Goal: Information Seeking & Learning: Compare options

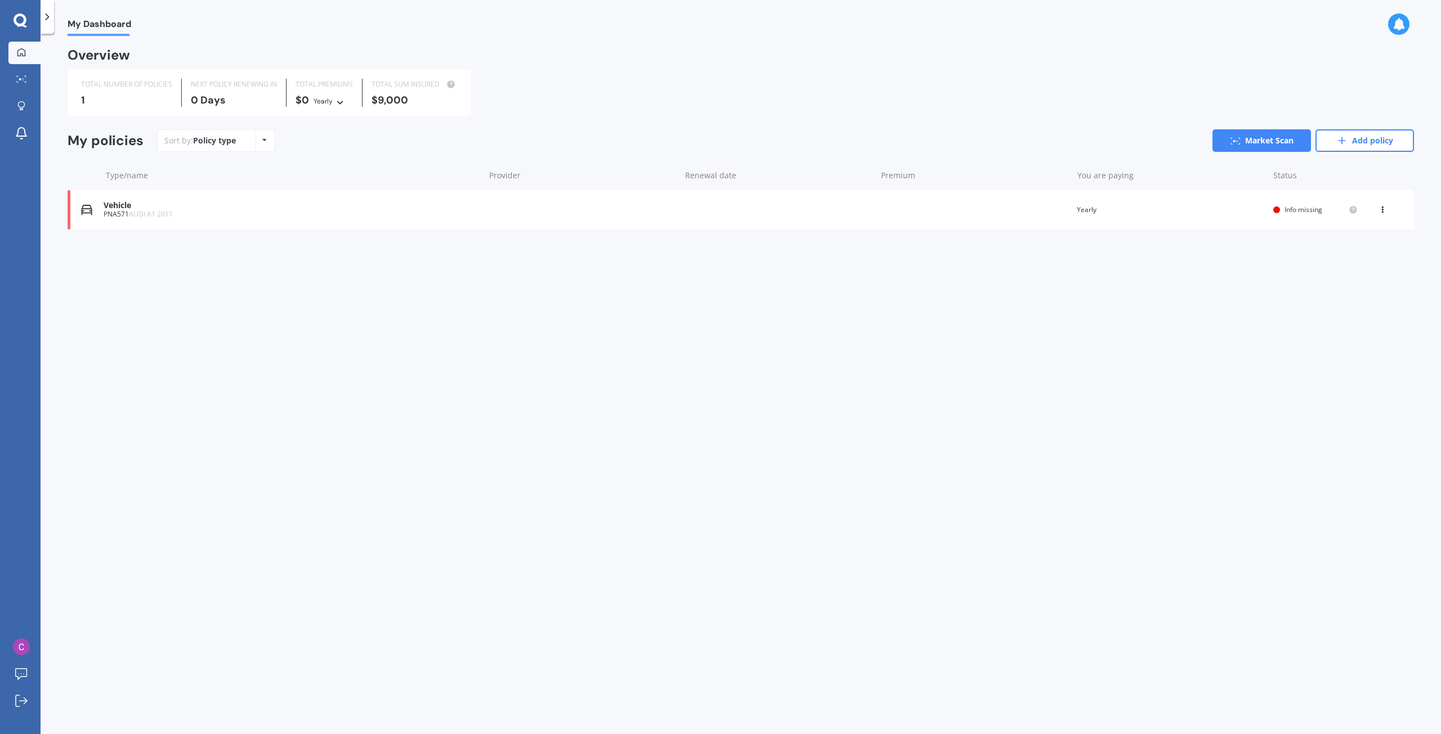
click at [1186, 223] on div "Vehicle PNA571 AUDI A1 2011 Renewal date Premium You are paying Yearly Status I…" at bounding box center [741, 209] width 1346 height 39
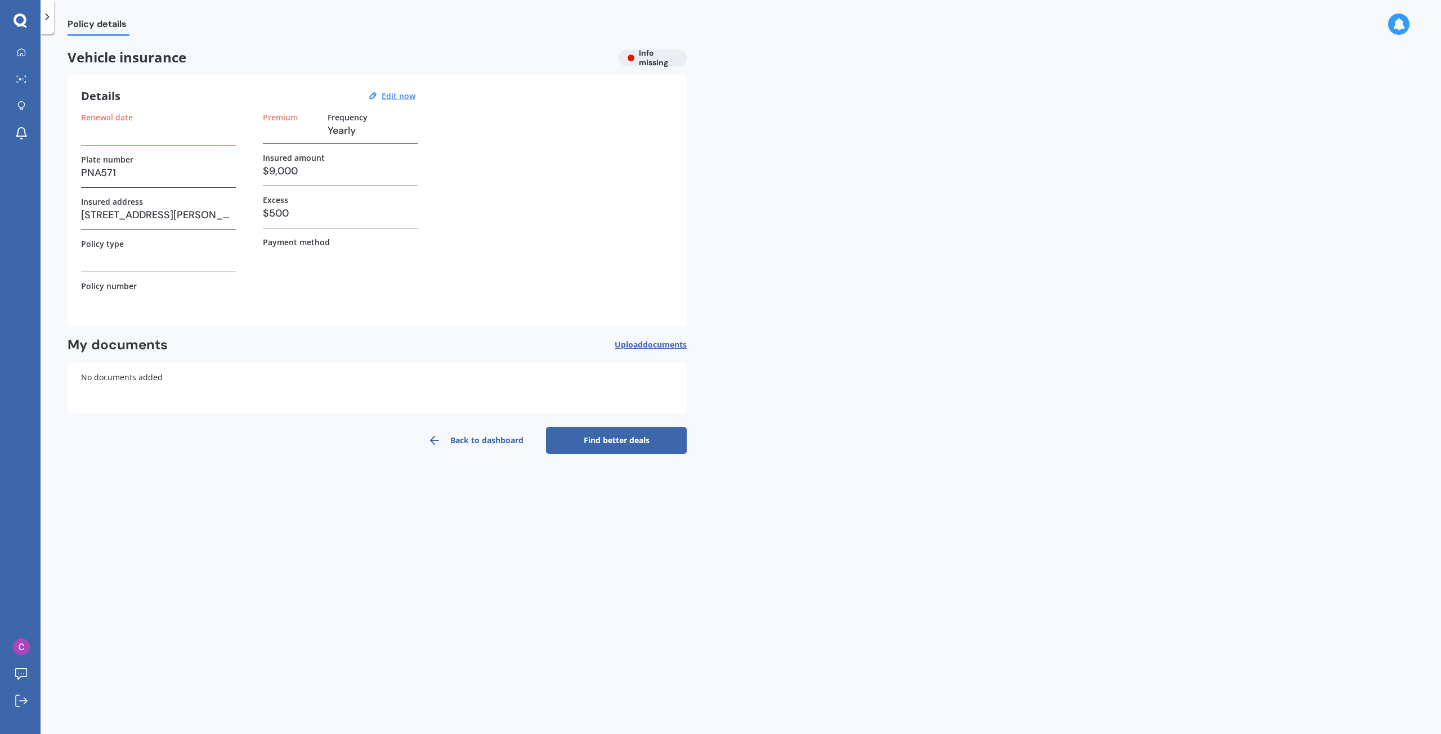
click at [167, 133] on h3 at bounding box center [158, 130] width 155 height 17
click at [322, 134] on div "Premium Frequency Yearly" at bounding box center [340, 129] width 155 height 32
click at [120, 137] on h3 at bounding box center [158, 130] width 155 height 17
click at [383, 98] on u "Edit now" at bounding box center [399, 96] width 34 height 11
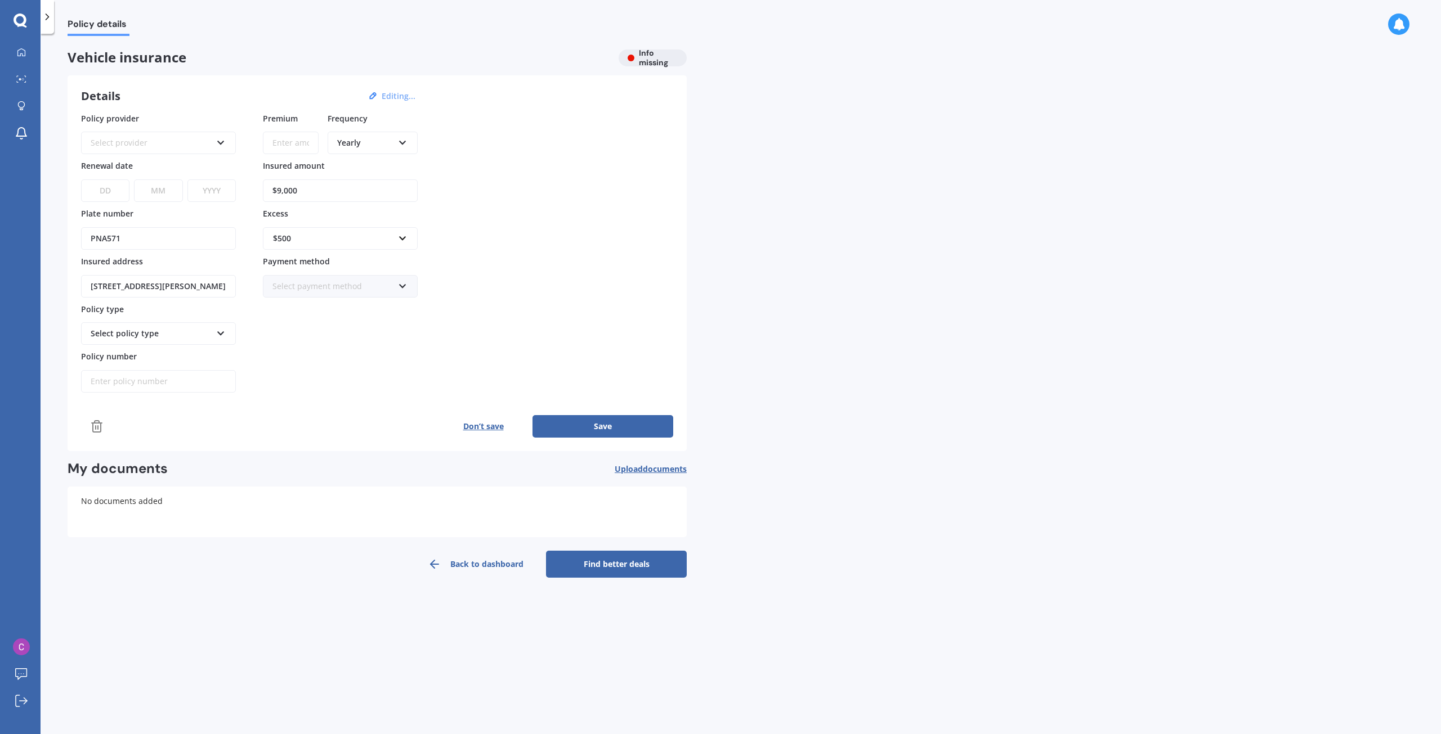
click at [161, 140] on div "Select provider" at bounding box center [151, 143] width 121 height 12
click at [183, 163] on div "State" at bounding box center [158, 163] width 153 height 20
click at [302, 146] on input "Premium" at bounding box center [291, 143] width 56 height 23
click at [288, 147] on input "Premium" at bounding box center [291, 143] width 56 height 23
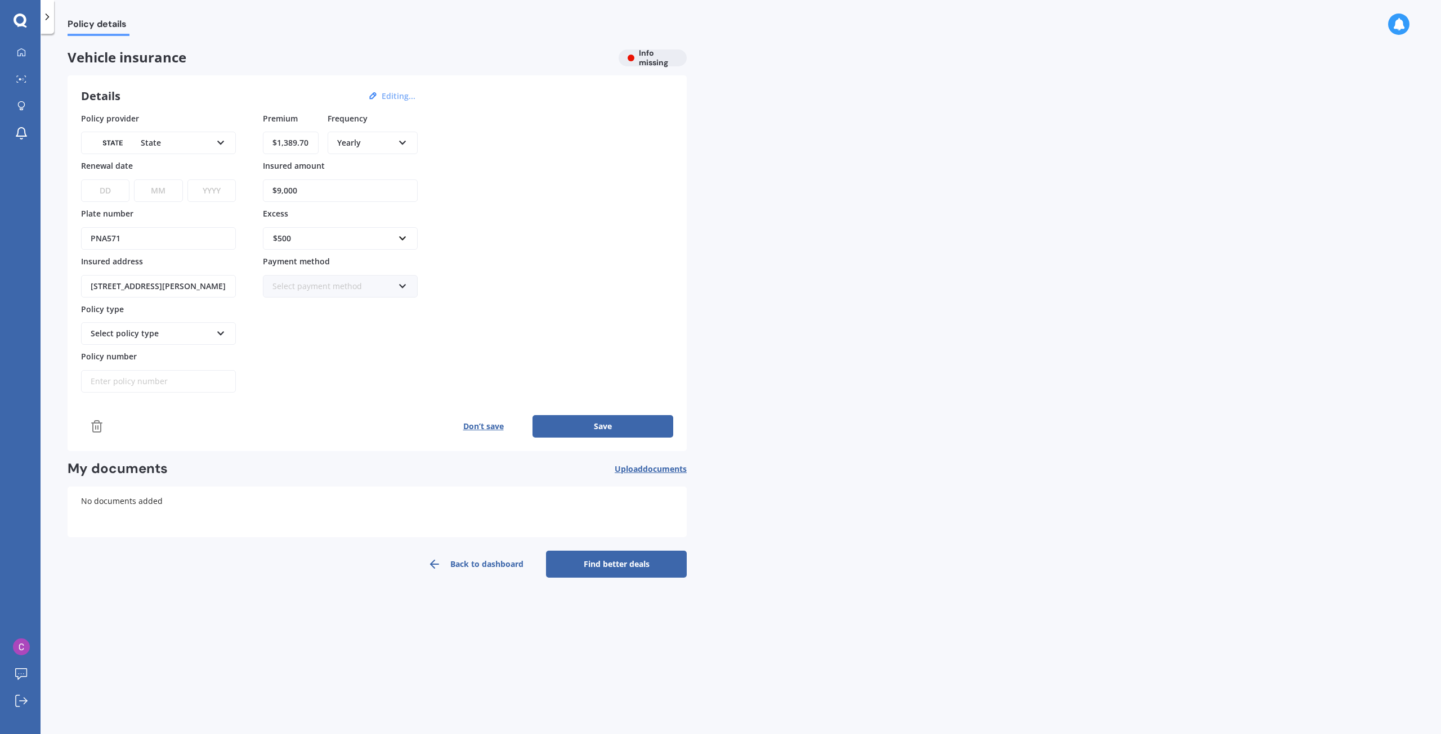
type input "$1,389.70"
click at [467, 217] on div "Policy provider State AA AMI AMP ANZ ASB Aioi Nissay Dowa Ando Assurant Autosur…" at bounding box center [377, 253] width 592 height 281
click at [283, 196] on input "$9,000" at bounding box center [340, 191] width 155 height 23
type input "$9,700"
click at [490, 319] on div "Policy provider State AA AMI AMP ANZ ASB Aioi Nissay Dowa Ando Assurant Autosur…" at bounding box center [377, 253] width 592 height 281
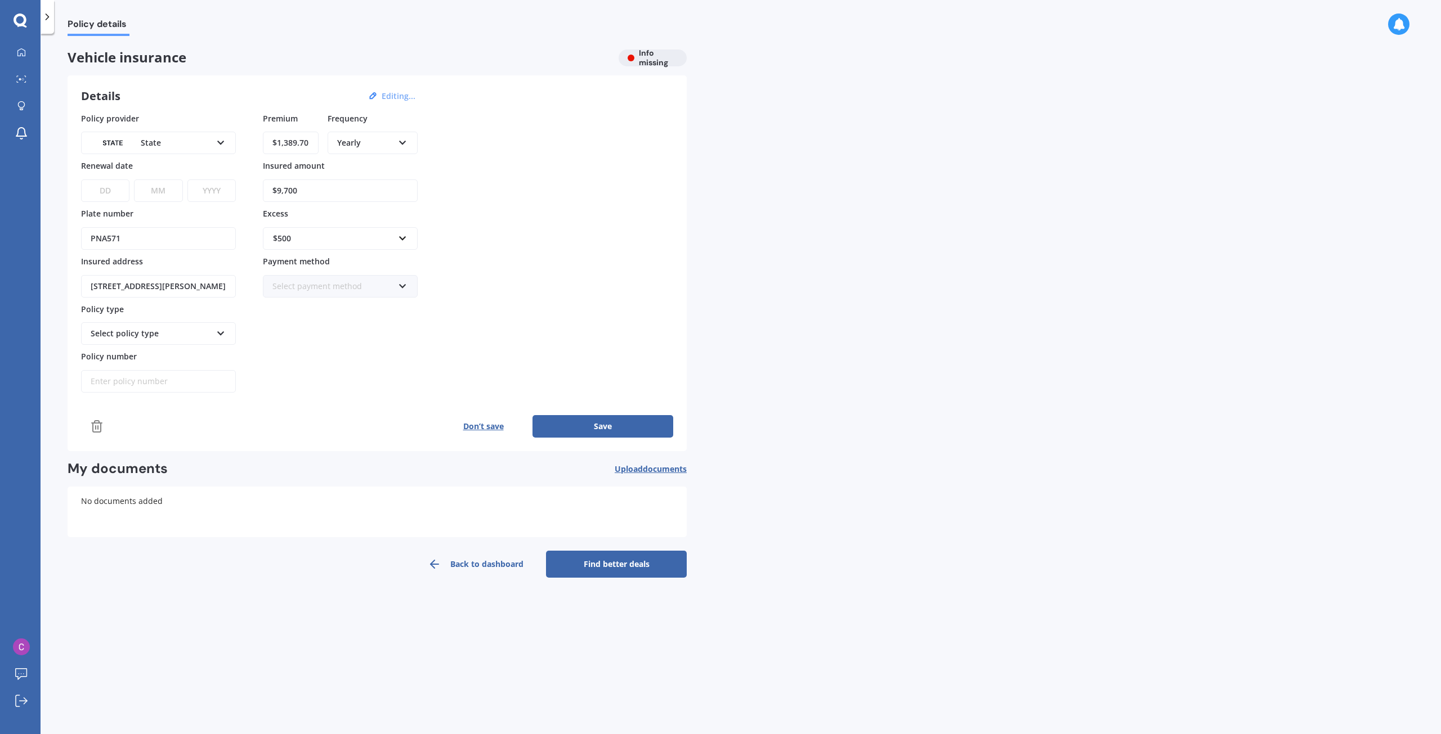
click at [362, 235] on div "$500" at bounding box center [333, 238] width 121 height 12
click at [330, 298] on div "$500" at bounding box center [340, 301] width 154 height 21
click at [224, 331] on icon at bounding box center [221, 332] width 10 height 8
click at [205, 357] on div "Comprehensive" at bounding box center [158, 355] width 153 height 20
click at [99, 192] on select "DD 01 02 03 04 05 06 07 08 09 10 11 12 13 14 15 16 17 18 19 20 21 22 23 24 25 2…" at bounding box center [105, 191] width 48 height 23
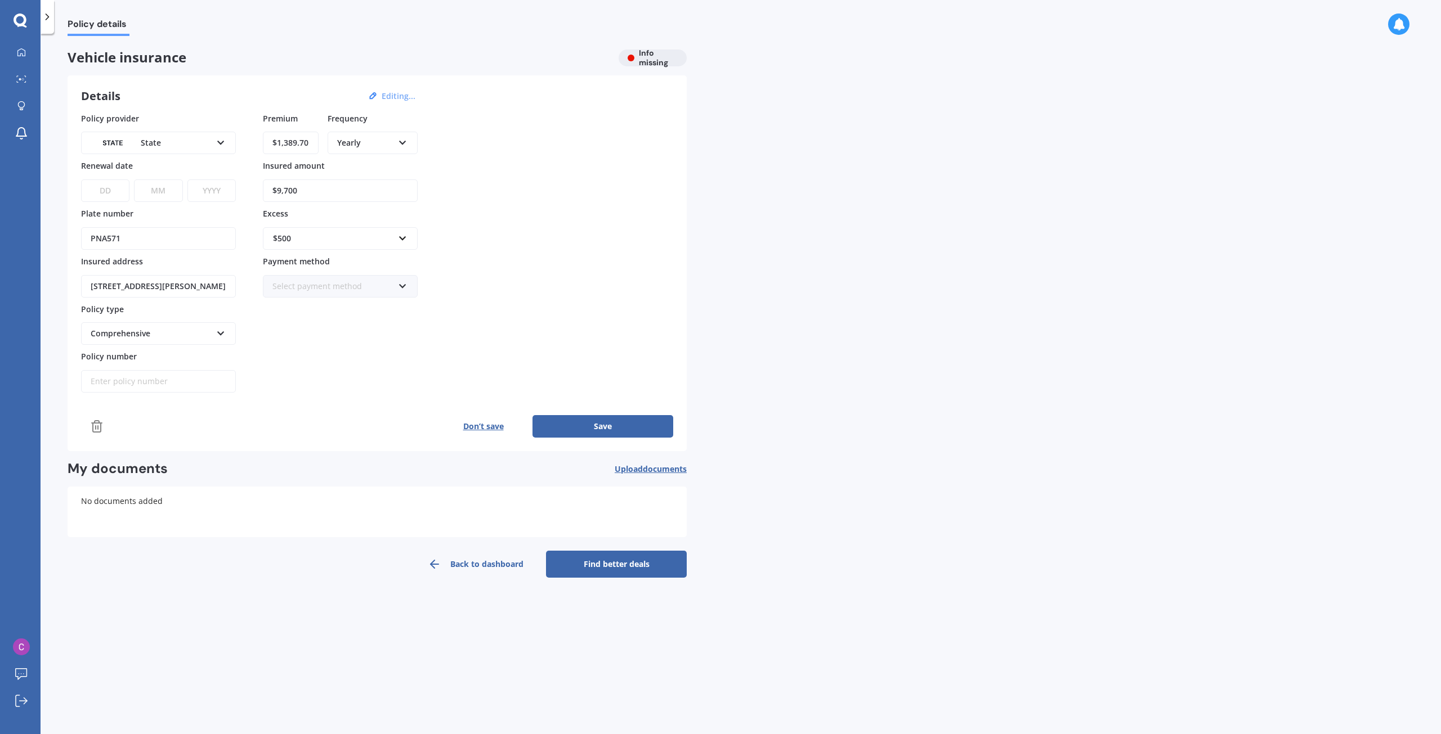
select select "30"
click at [81, 180] on select "DD 01 02 03 04 05 06 07 08 09 10 11 12 13 14 15 16 17 18 19 20 21 22 23 24 25 2…" at bounding box center [105, 191] width 48 height 23
click at [151, 198] on select "MM 01 02 03 04 05 06 07 08 09 10 11 12" at bounding box center [158, 191] width 48 height 23
select select "09"
click at [134, 180] on select "MM 01 02 03 04 05 06 07 08 09 10 11 12" at bounding box center [158, 191] width 48 height 23
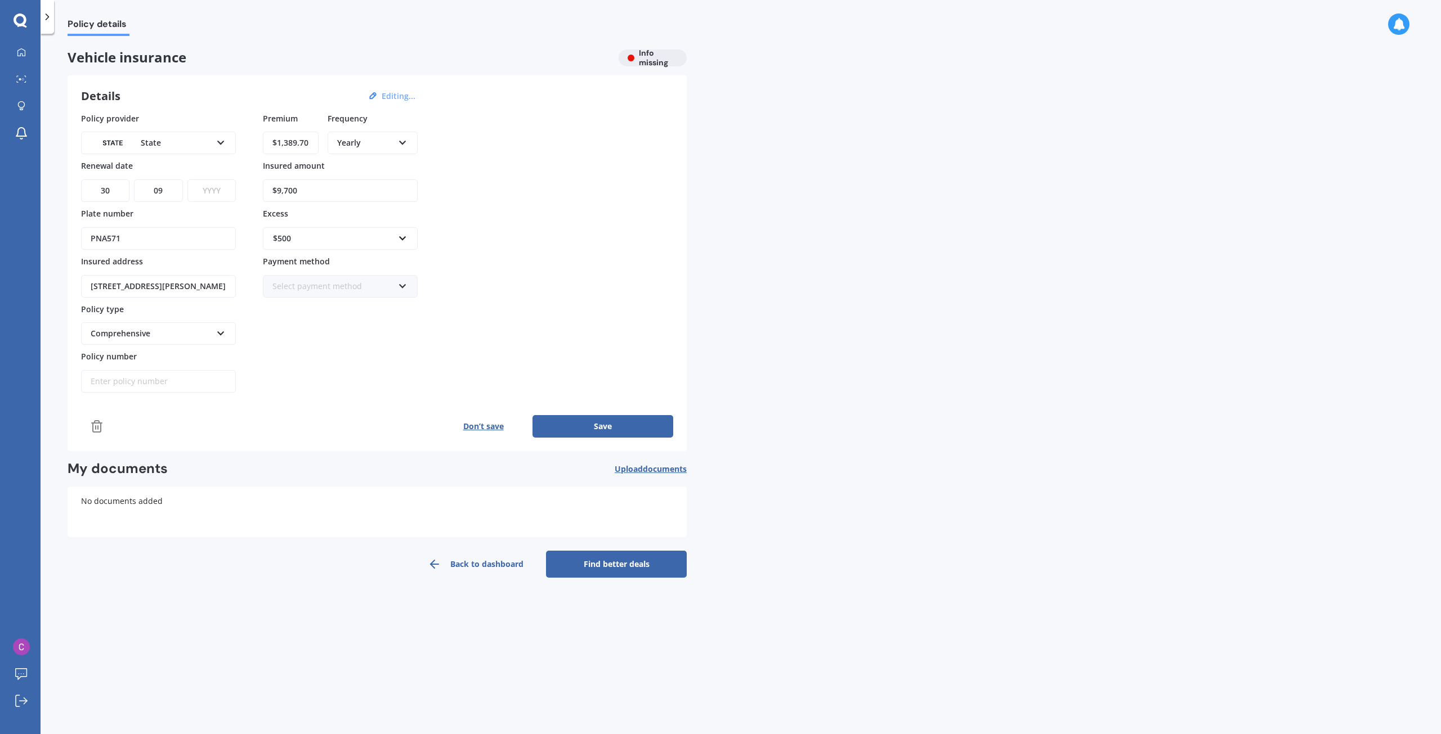
click at [234, 189] on select "YYYY 2027 2026 2025 2024 2023 2022 2021 2020 2019 2018 2017 2016 2015 2014 2013…" at bounding box center [211, 191] width 48 height 23
select select "2025"
click at [187, 180] on select "YYYY 2027 2026 2025 2024 2023 2022 2021 2020 2019 2018 2017 2016 2015 2014 2013…" at bounding box center [211, 191] width 48 height 23
click at [648, 427] on button "Save" at bounding box center [602, 426] width 141 height 23
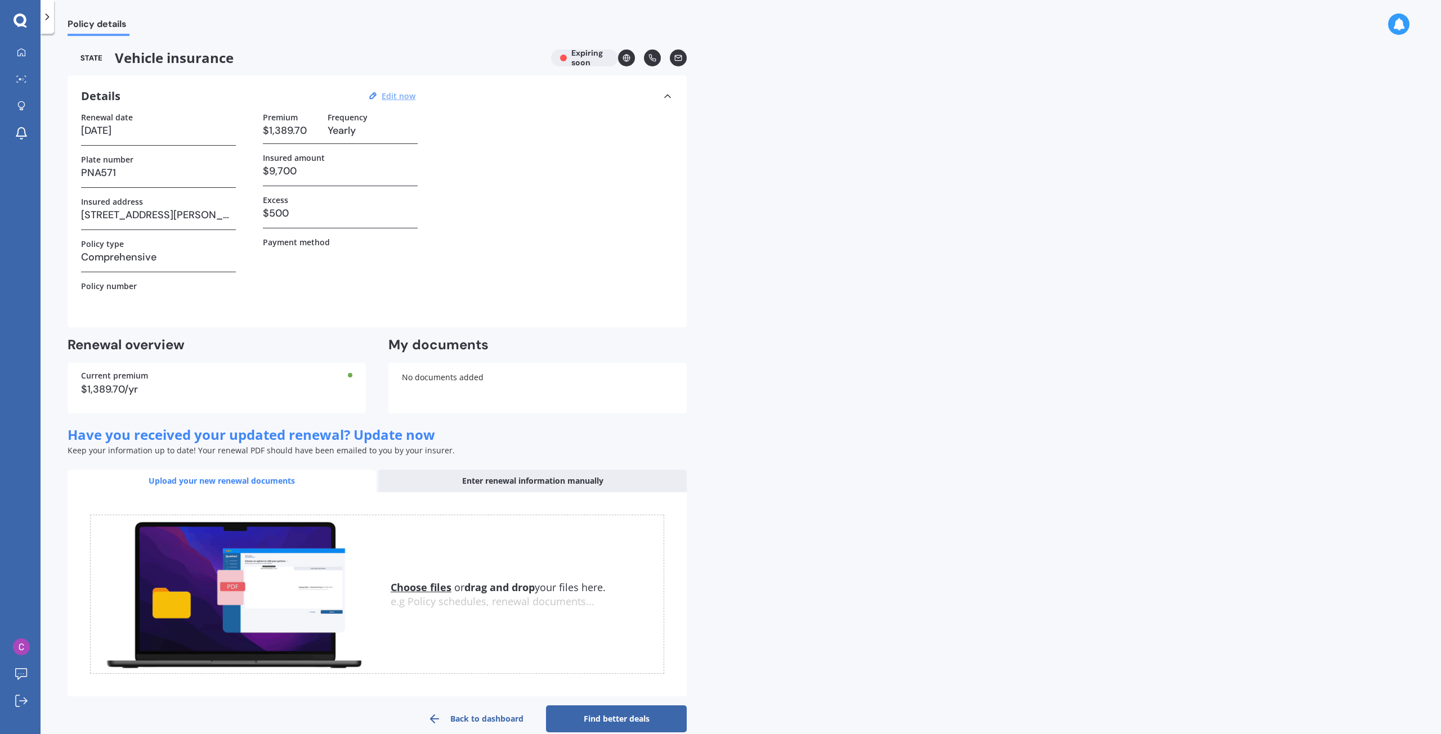
scroll to position [19, 0]
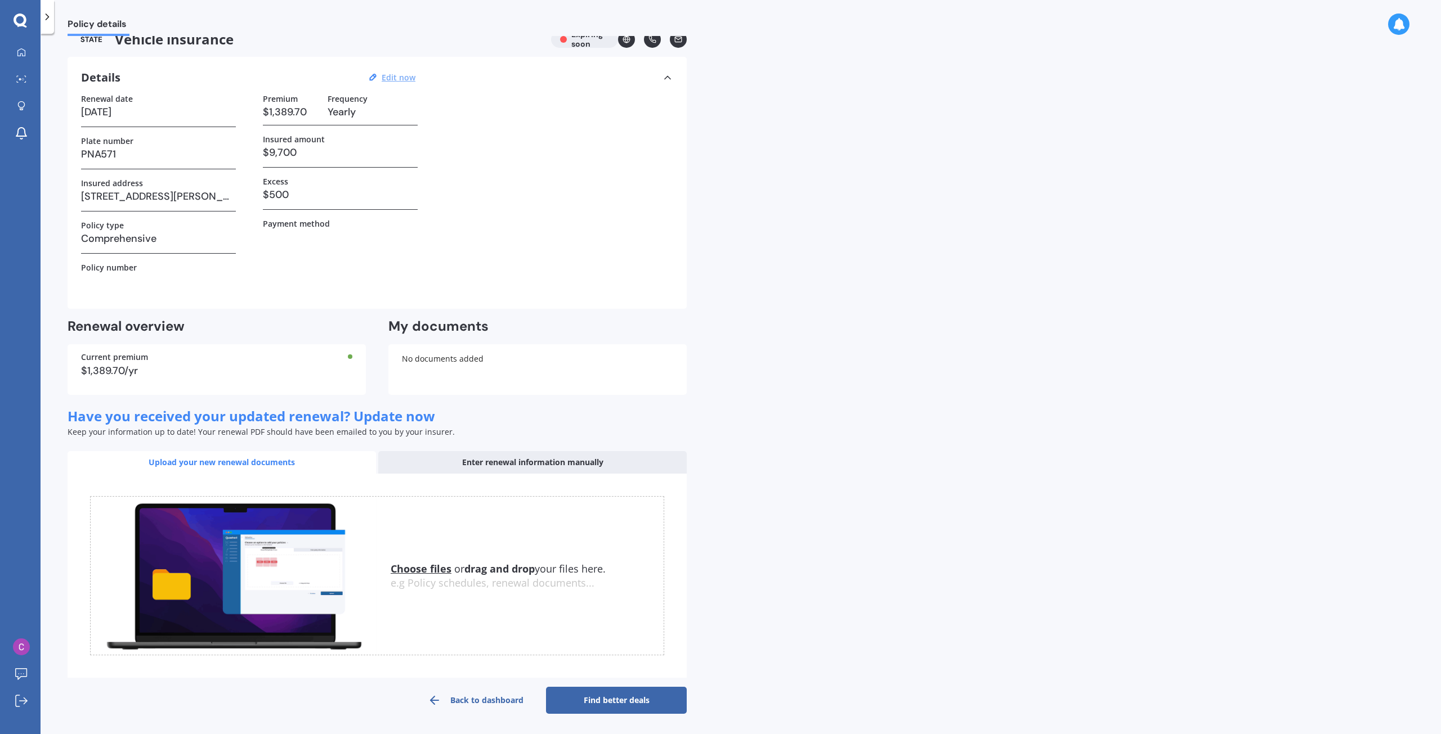
click at [611, 690] on link "Find better deals" at bounding box center [616, 700] width 141 height 27
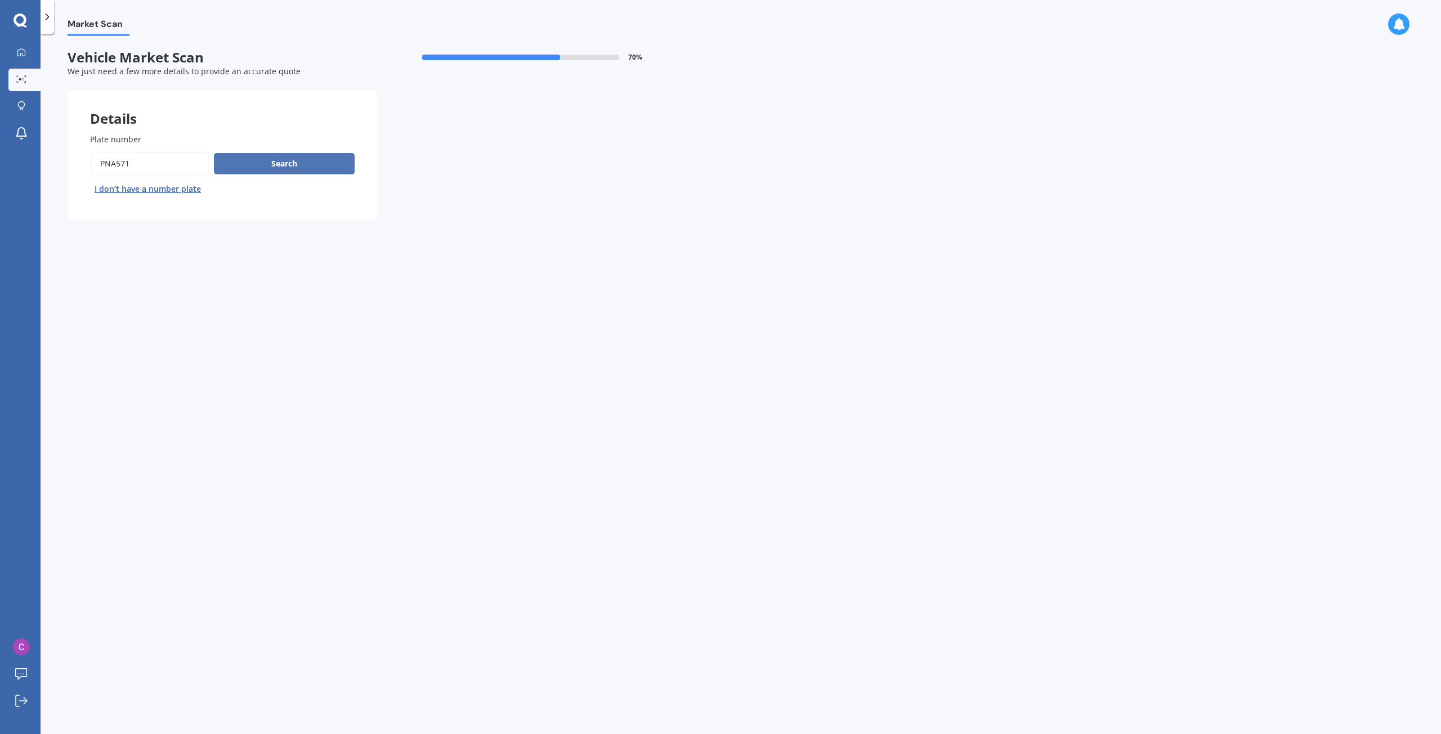
click at [344, 165] on button "Search" at bounding box center [284, 163] width 141 height 21
select select "AUDI"
select select "A1"
select select "28"
select select "04"
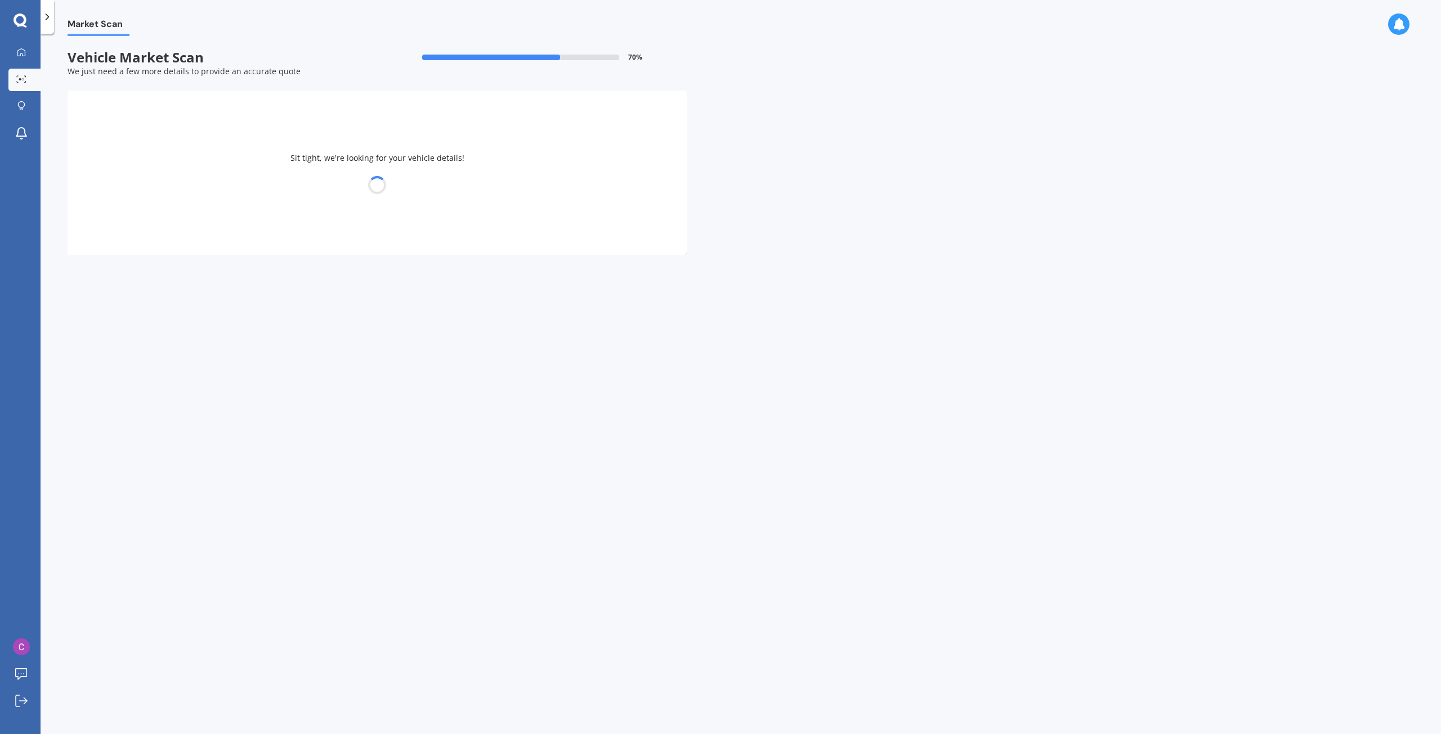
select select "1998"
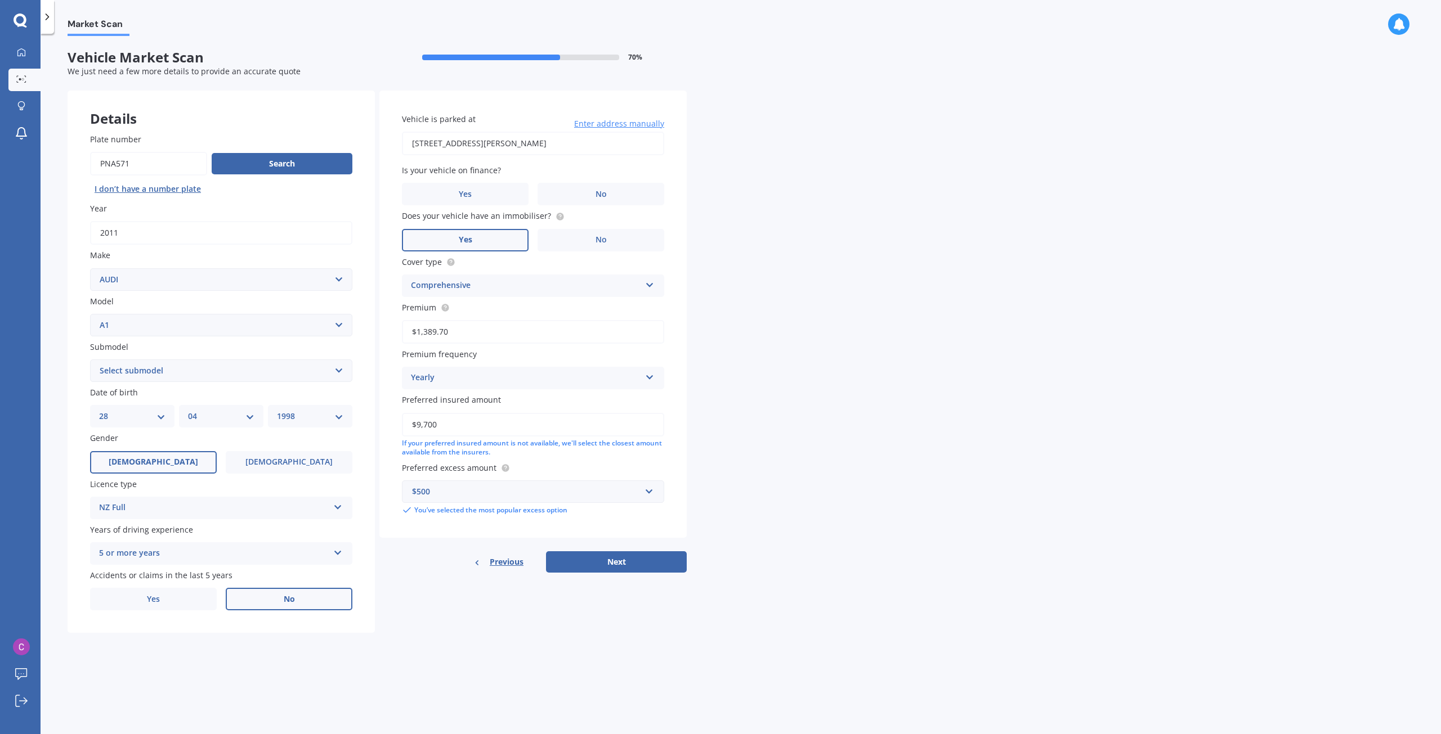
click at [286, 597] on span "No" at bounding box center [289, 600] width 11 height 10
click at [0, 0] on input "No" at bounding box center [0, 0] width 0 height 0
click at [612, 192] on label "No" at bounding box center [600, 194] width 127 height 23
click at [0, 0] on input "No" at bounding box center [0, 0] width 0 height 0
click at [617, 568] on button "Next" at bounding box center [616, 562] width 141 height 21
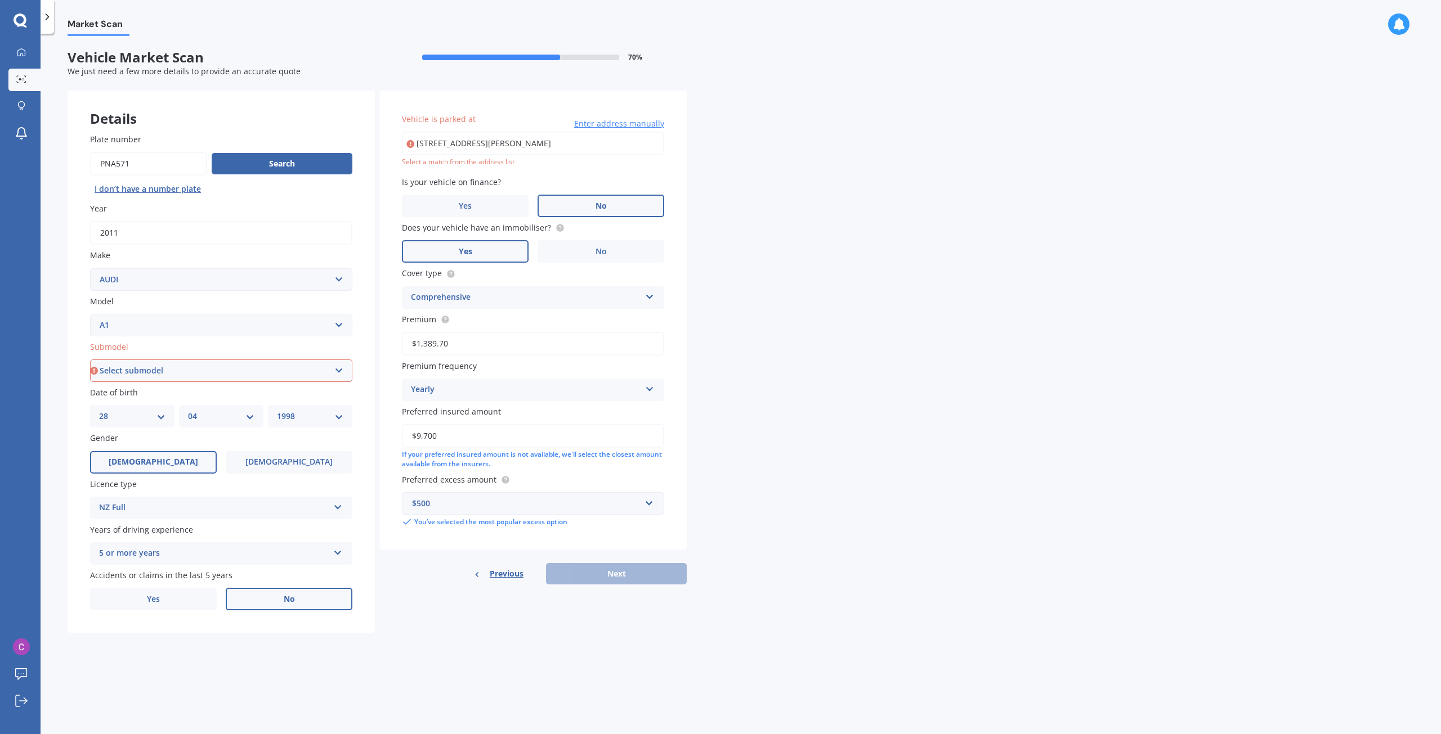
click at [240, 375] on select "Select submodel 1.4 TFSI S-Tronic TSFI petrol turbo" at bounding box center [221, 371] width 262 height 23
select select "1.4 TFSI S-TRONIC"
click at [90, 360] on select "Select submodel 1.4 TFSI S-Tronic TSFI petrol turbo" at bounding box center [221, 371] width 262 height 23
type input "[STREET_ADDRESS][PERSON_NAME]"
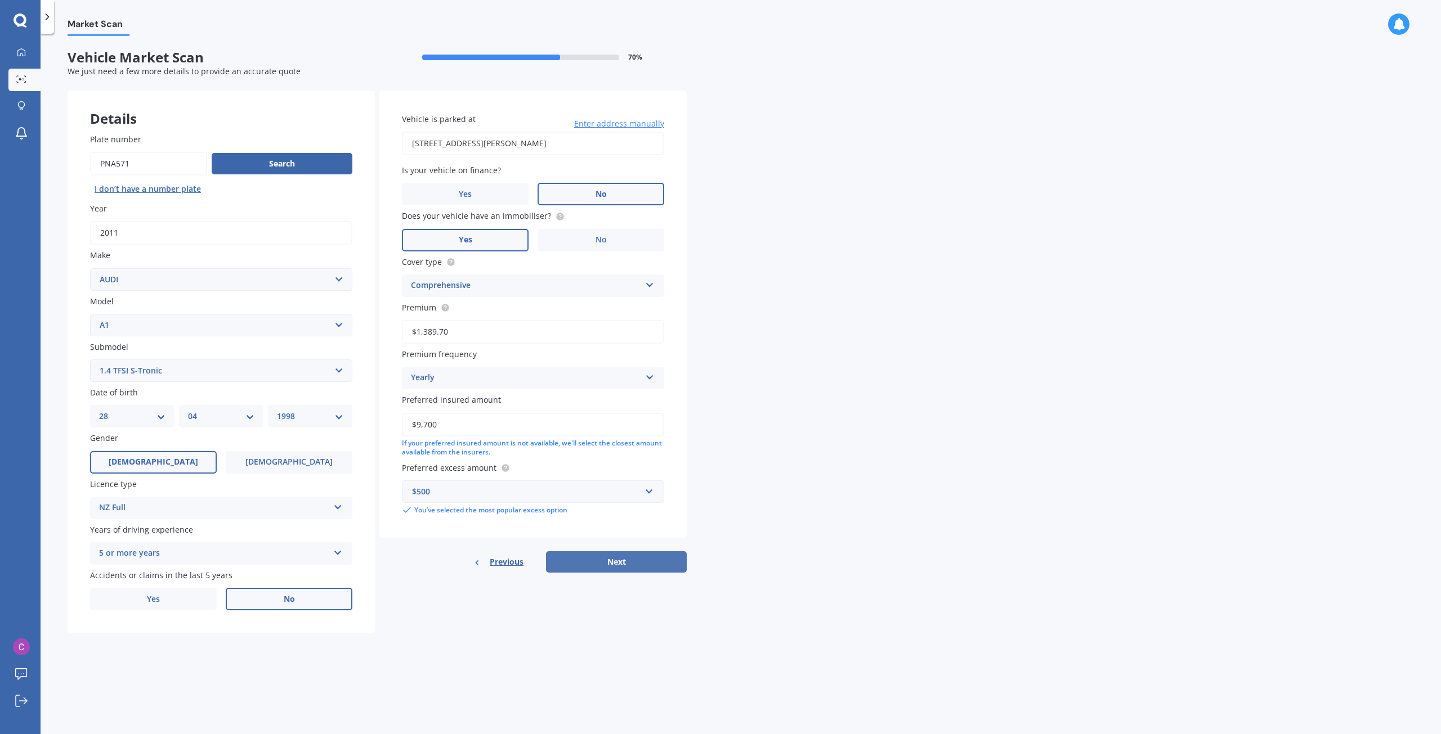
click at [643, 559] on button "Next" at bounding box center [616, 562] width 141 height 21
select select "28"
select select "04"
select select "1998"
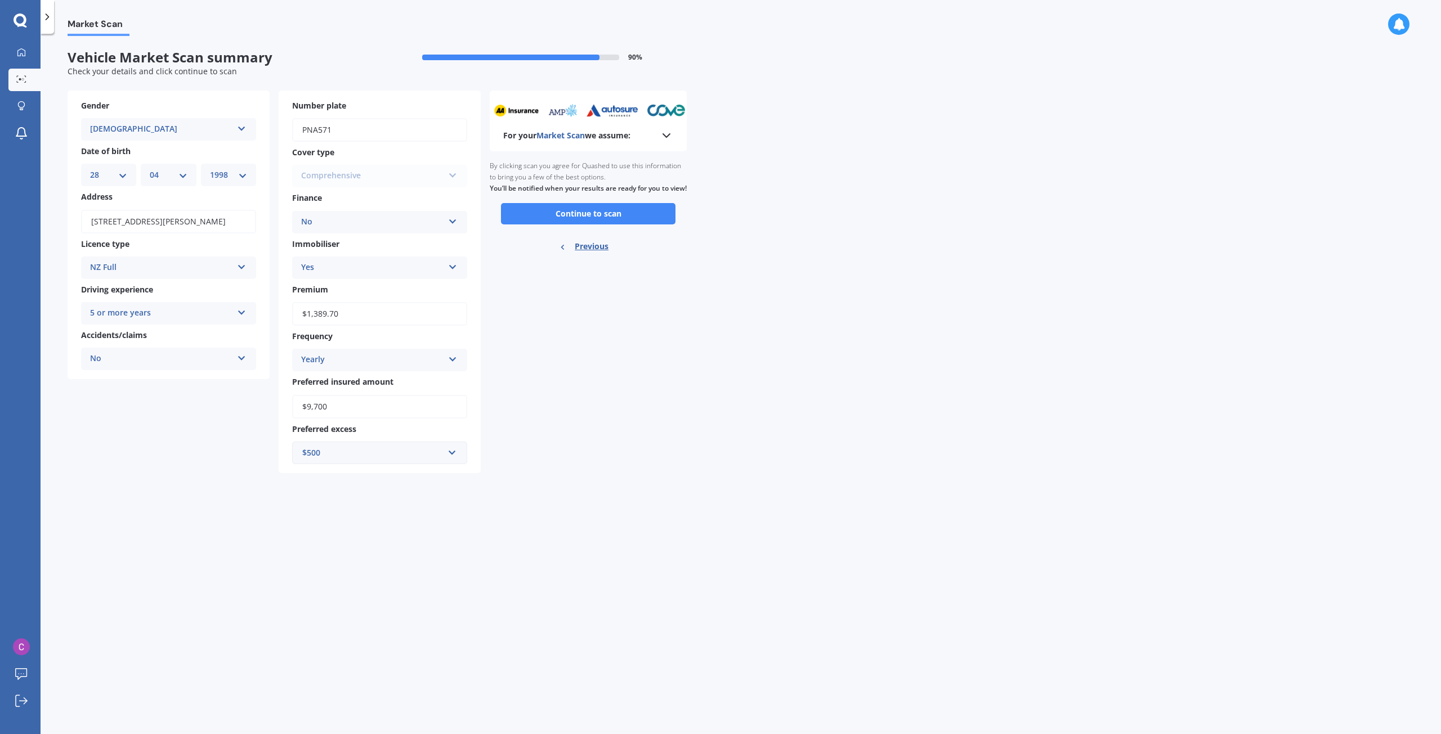
click at [620, 225] on button "Continue to scan" at bounding box center [588, 213] width 174 height 21
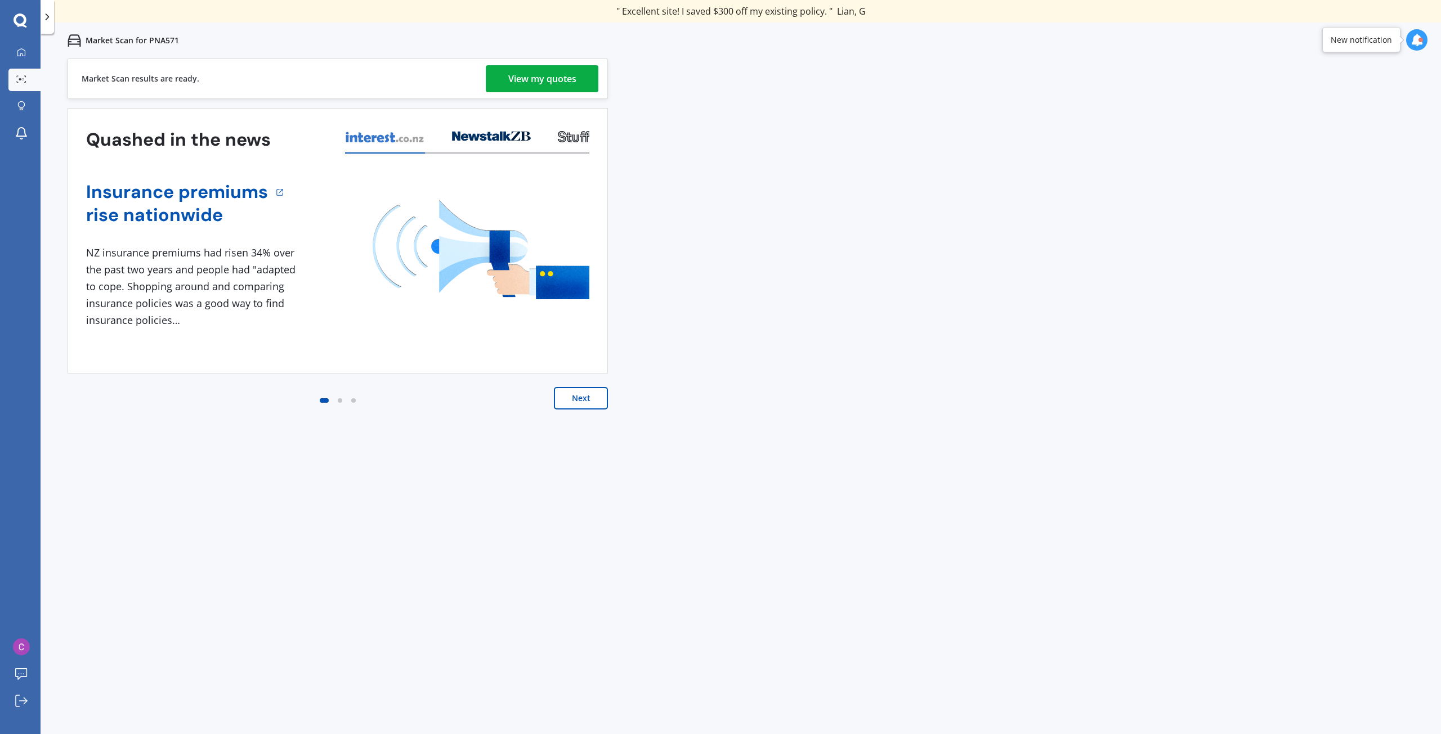
click at [573, 394] on button "Next" at bounding box center [581, 398] width 54 height 23
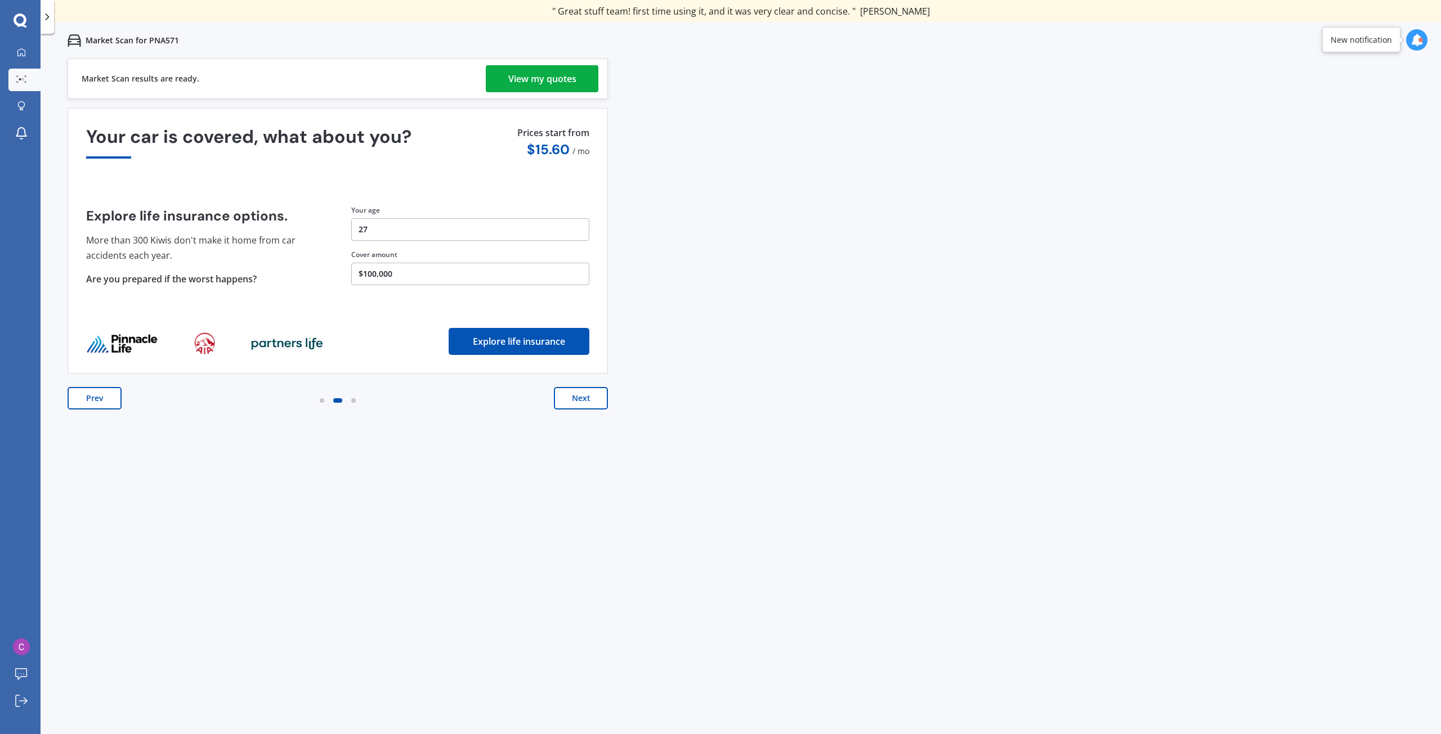
click at [581, 401] on button "Next" at bounding box center [581, 398] width 54 height 23
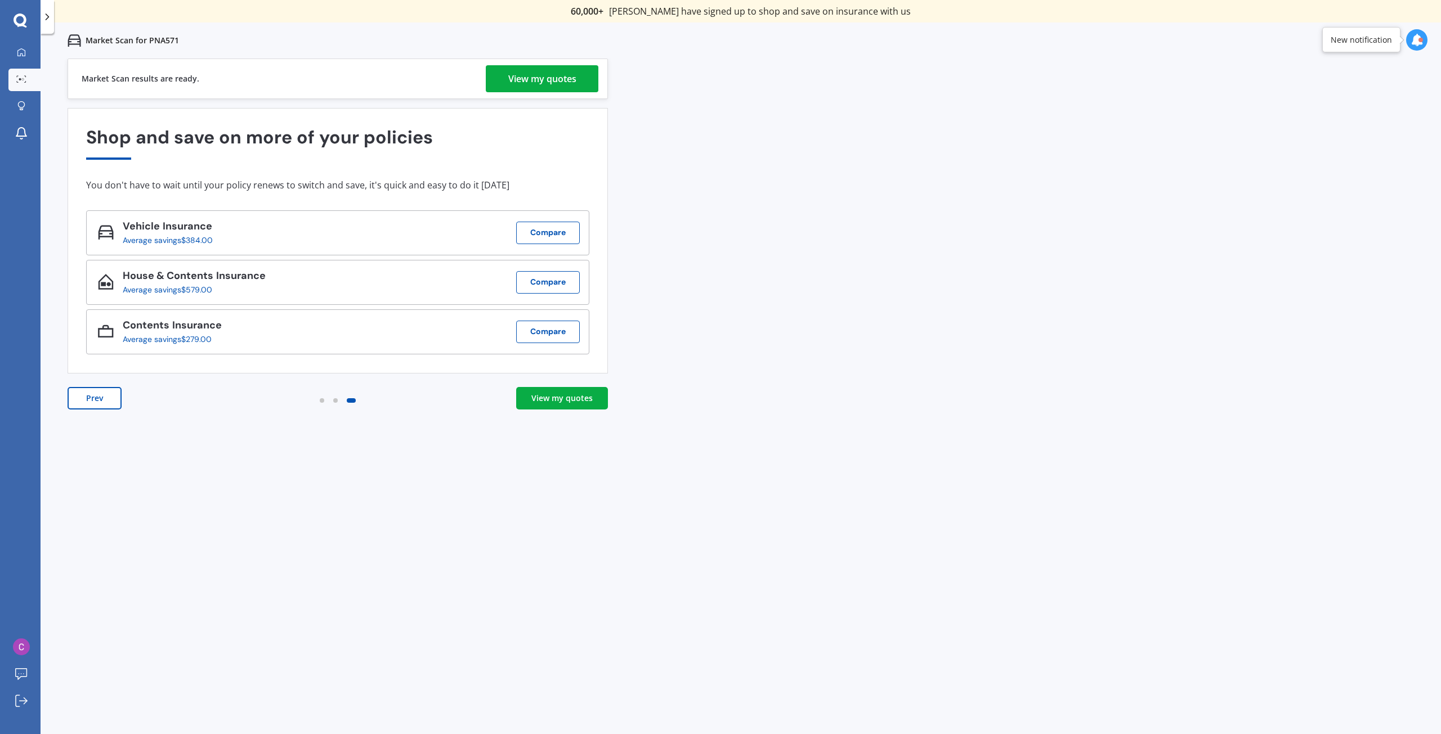
click at [550, 79] on div "View my quotes" at bounding box center [542, 78] width 68 height 27
